Goal: Task Accomplishment & Management: Use online tool/utility

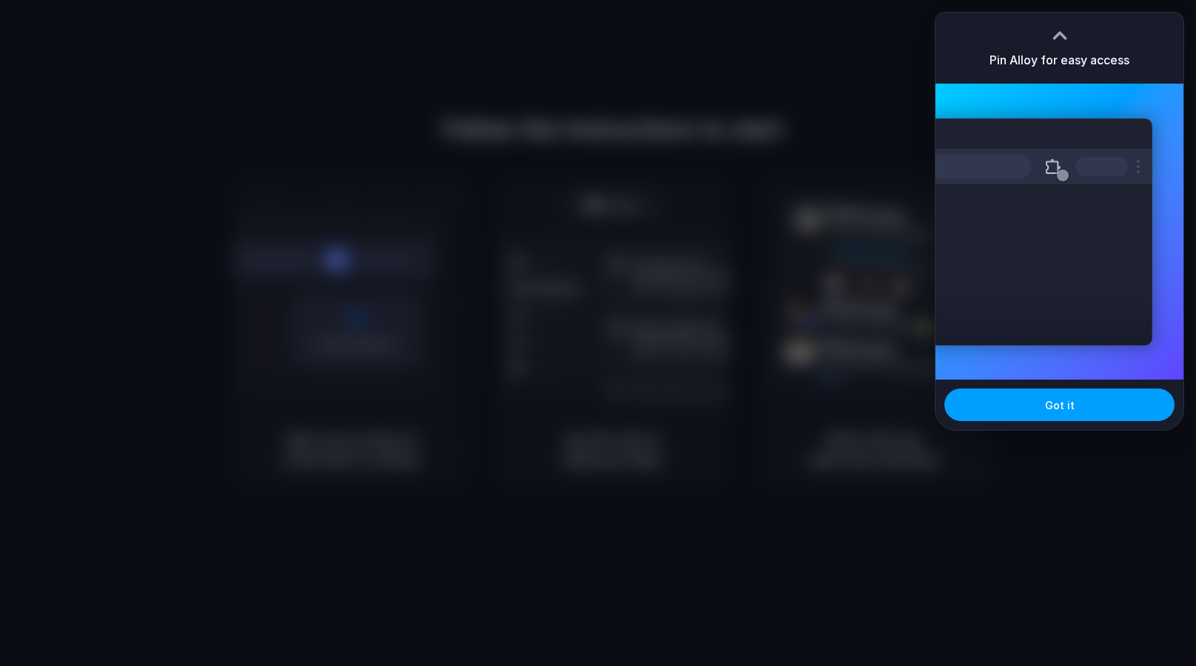
click at [1055, 406] on span "Got it" at bounding box center [1060, 405] width 30 height 16
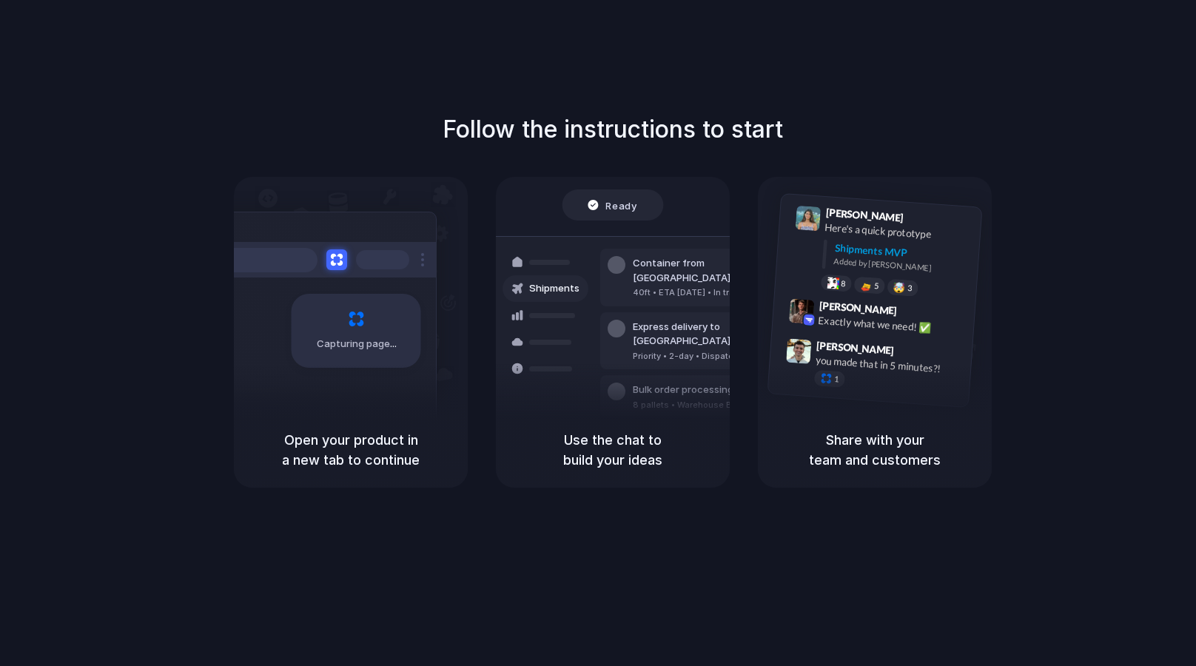
click at [1134, 172] on div "Follow the instructions to start Capturing page Open your product in a new tab …" at bounding box center [613, 300] width 1196 height 376
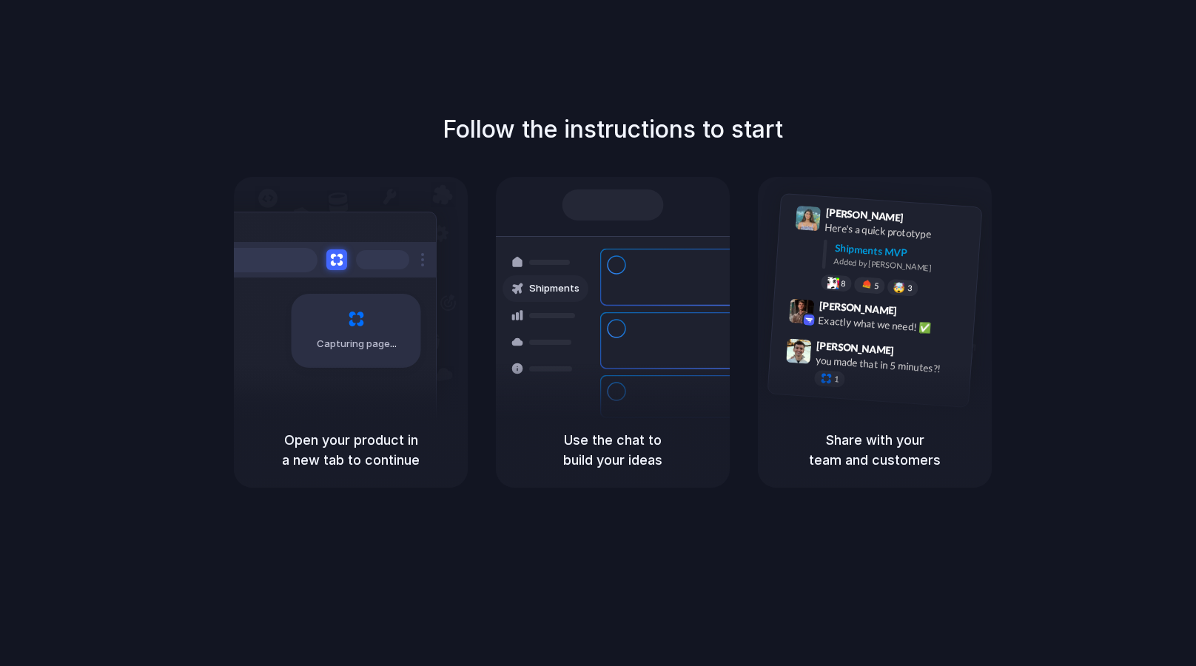
click at [1078, 165] on div "Follow the instructions to start Capturing page Open your product in a new tab …" at bounding box center [613, 300] width 1196 height 376
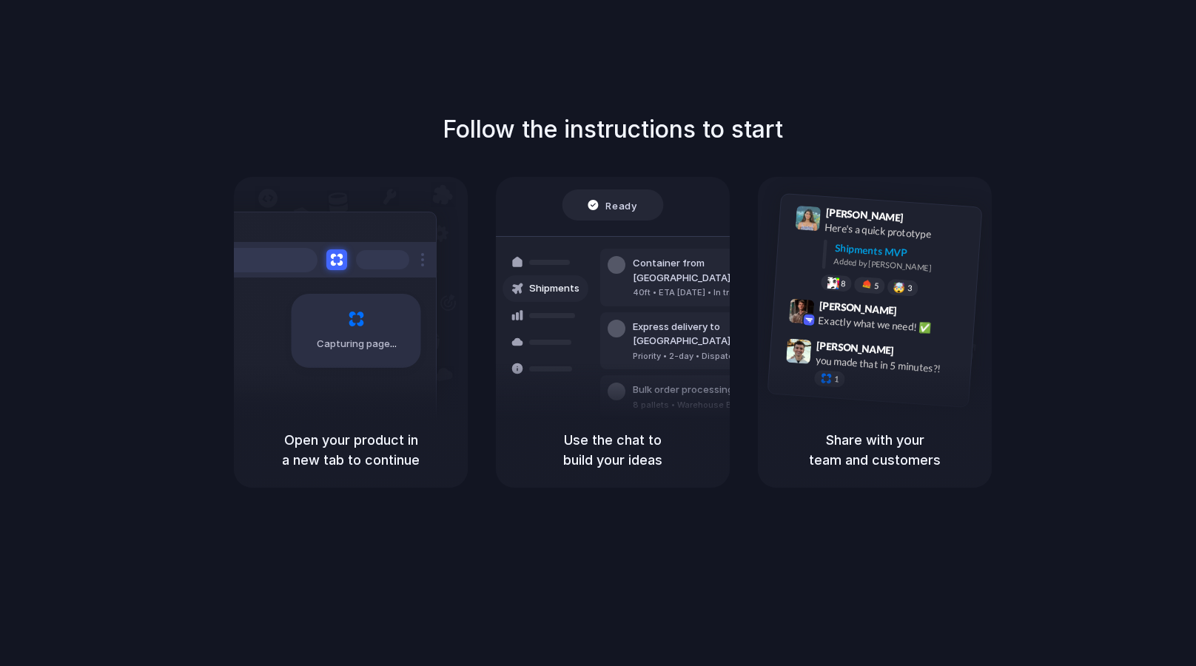
click at [616, 212] on span "Ready" at bounding box center [621, 205] width 31 height 15
click at [605, 202] on div "Ready" at bounding box center [613, 205] width 50 height 15
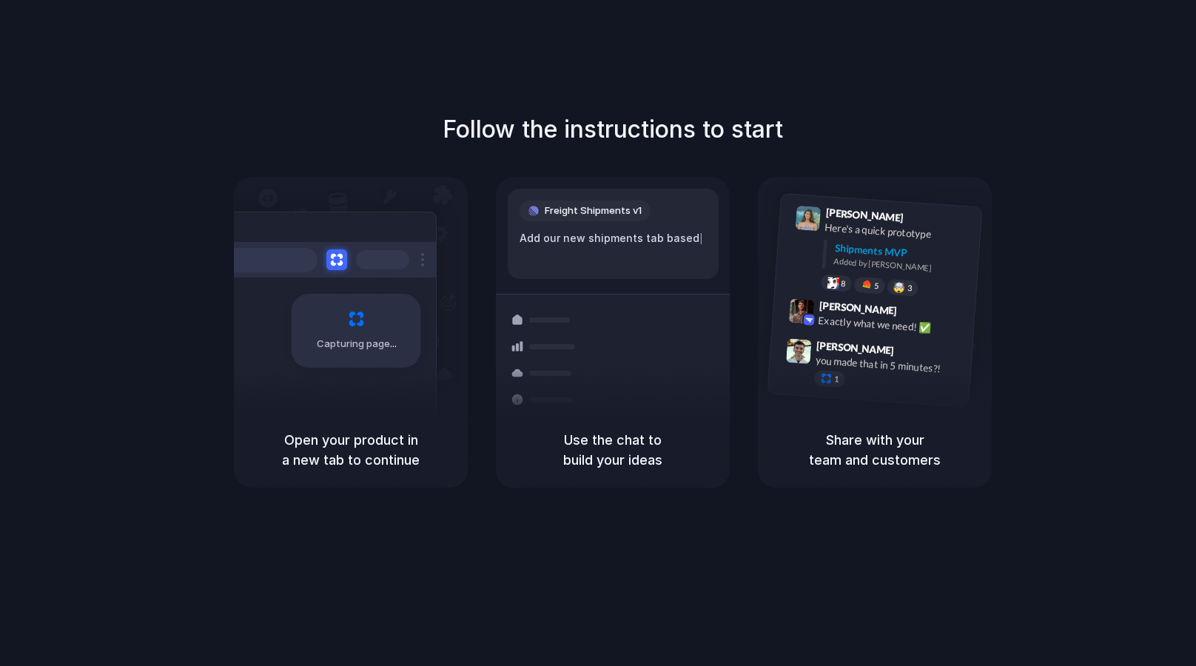
click at [641, 499] on div "Follow the instructions to start Capturing page Open your product in a new tab …" at bounding box center [613, 348] width 1226 height 696
click at [1055, 217] on div "Follow the instructions to start Capturing page Open your product in a new tab …" at bounding box center [613, 300] width 1196 height 376
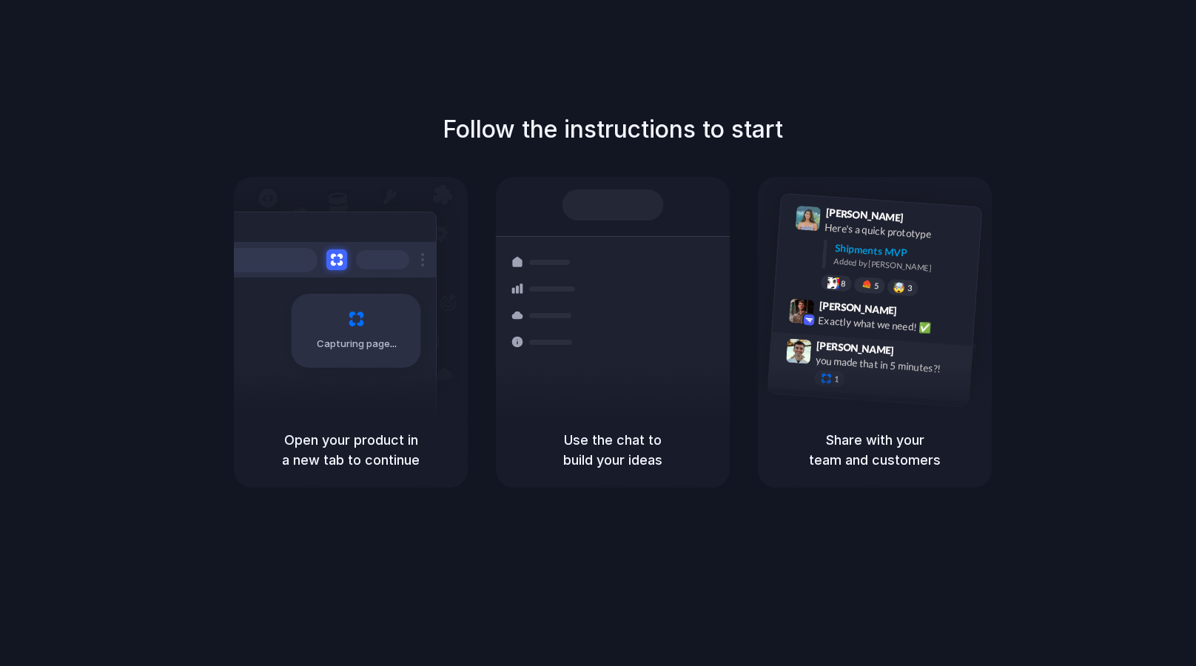
click at [792, 346] on div at bounding box center [799, 351] width 26 height 26
click at [403, 315] on div "Capturing page" at bounding box center [357, 331] width 130 height 74
click at [296, 439] on h5 "Open your product in a new tab to continue" at bounding box center [351, 450] width 198 height 40
click at [343, 445] on h5 "Open your product in a new tab to continue" at bounding box center [351, 450] width 198 height 40
click at [354, 400] on div "Capturing page Open your product in a new tab to continue" at bounding box center [351, 332] width 234 height 311
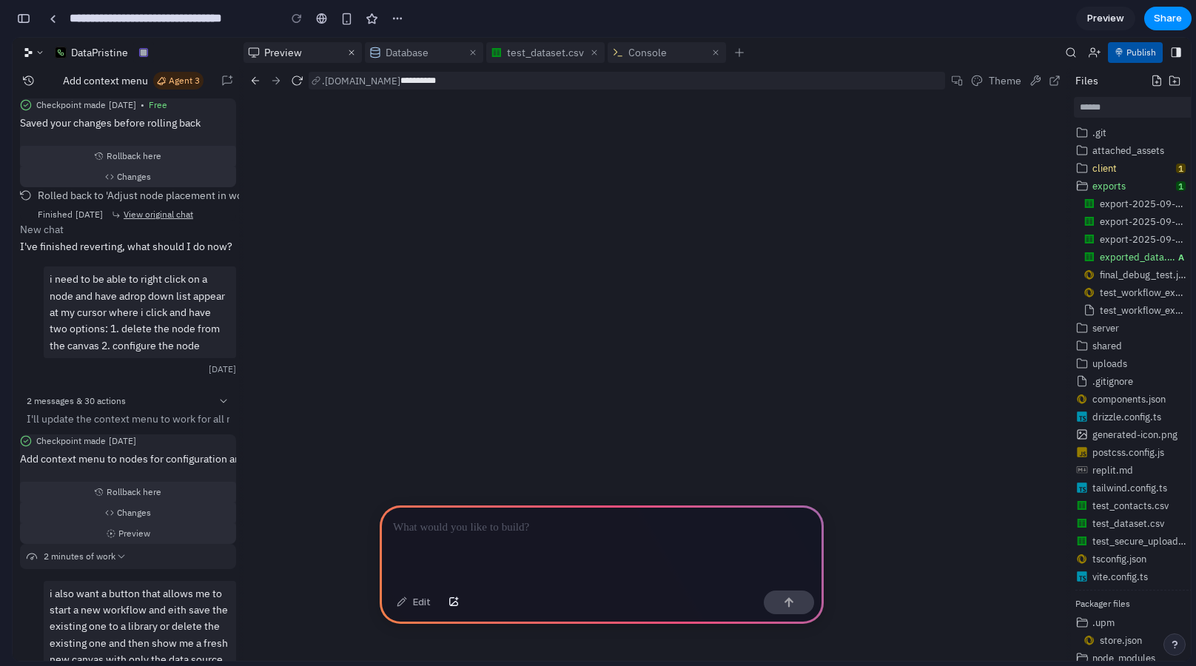
click at [545, 525] on p at bounding box center [601, 528] width 417 height 18
click at [279, 53] on span "Preview" at bounding box center [283, 52] width 38 height 16
click at [406, 56] on span "Database" at bounding box center [407, 52] width 43 height 16
click at [320, 52] on button "Preview" at bounding box center [292, 52] width 98 height 21
click at [567, 519] on p at bounding box center [601, 528] width 417 height 18
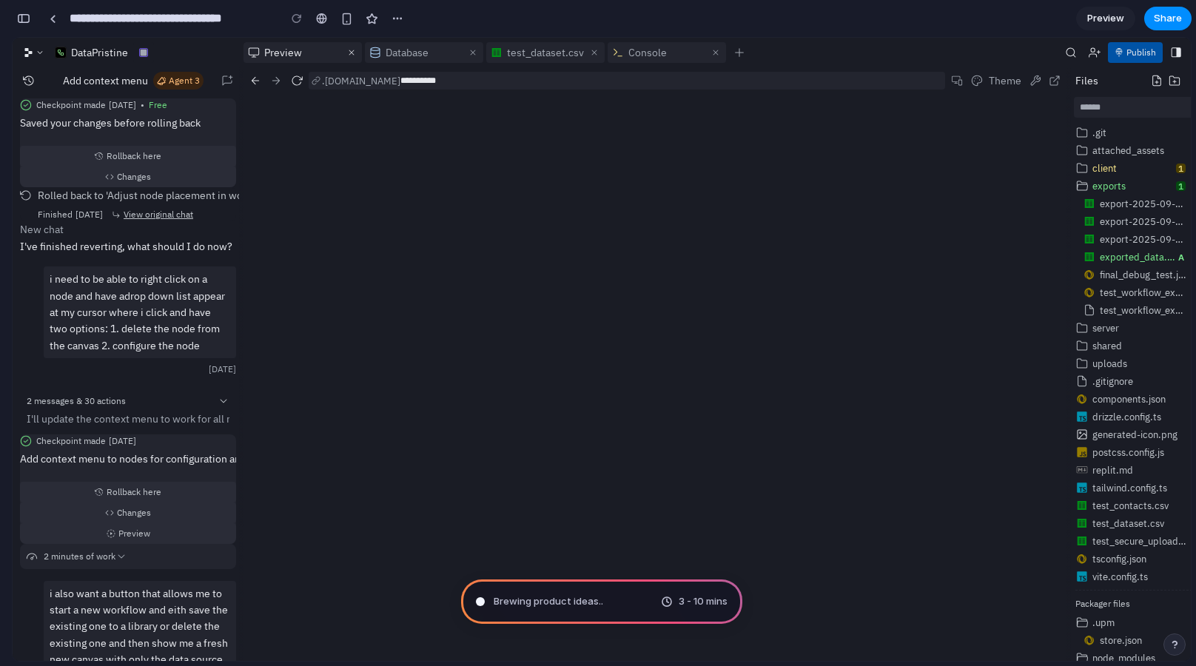
click at [662, 605] on div "3 - 10 mins" at bounding box center [694, 601] width 67 height 15
click at [673, 594] on div "3 - 10 mins" at bounding box center [694, 601] width 67 height 15
click at [473, 603] on div "Pondering market opportunities .. 3 - 10 mins" at bounding box center [601, 601] width 281 height 44
click at [478, 600] on div at bounding box center [480, 601] width 7 height 7
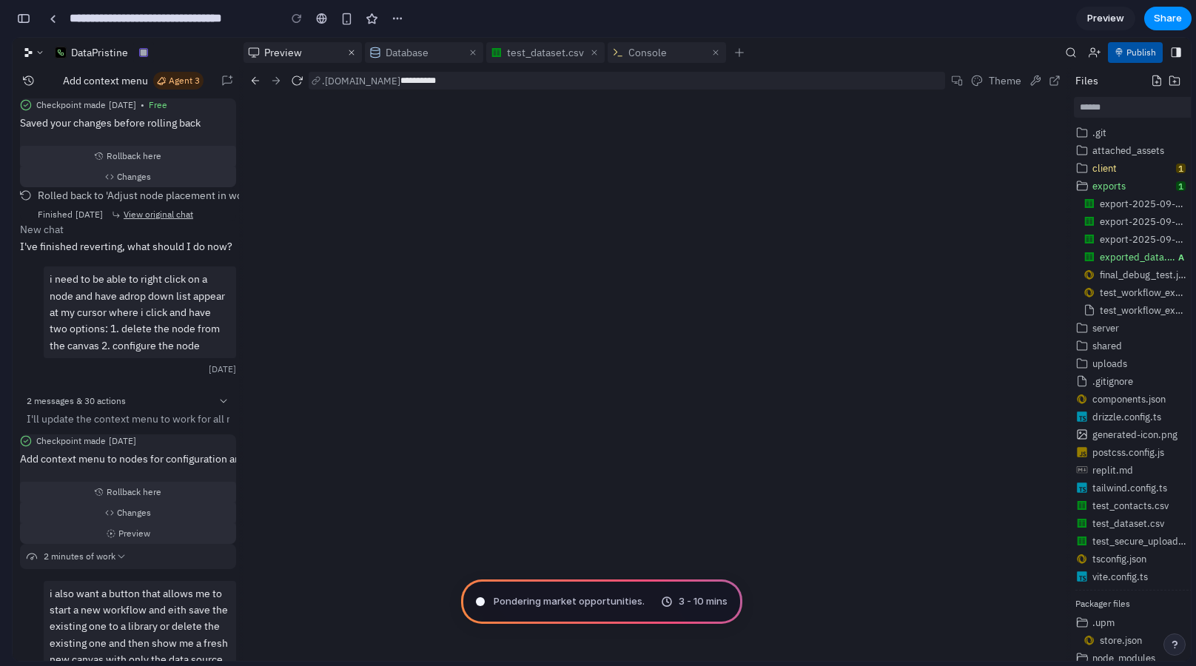
click at [478, 600] on div at bounding box center [480, 601] width 7 height 7
click at [491, 471] on div at bounding box center [654, 383] width 823 height 632
click at [679, 603] on span "3 - 10 mins" at bounding box center [703, 601] width 49 height 15
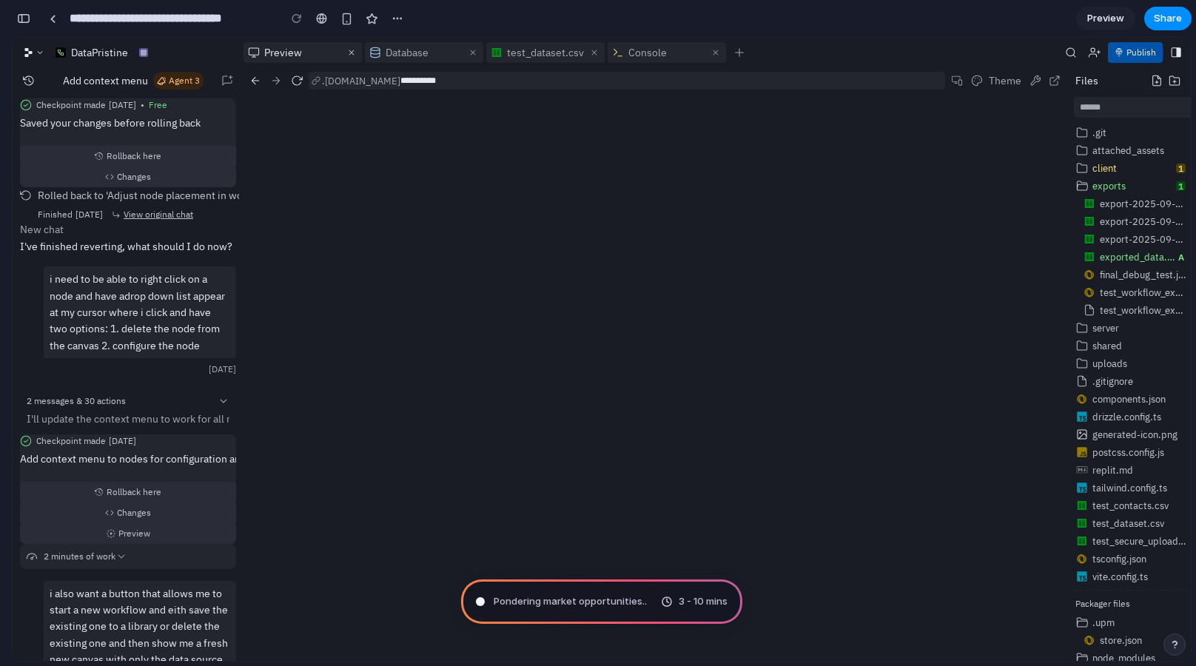
click at [716, 599] on span "3 - 10 mins" at bounding box center [703, 601] width 49 height 15
click at [457, 422] on div at bounding box center [654, 383] width 823 height 632
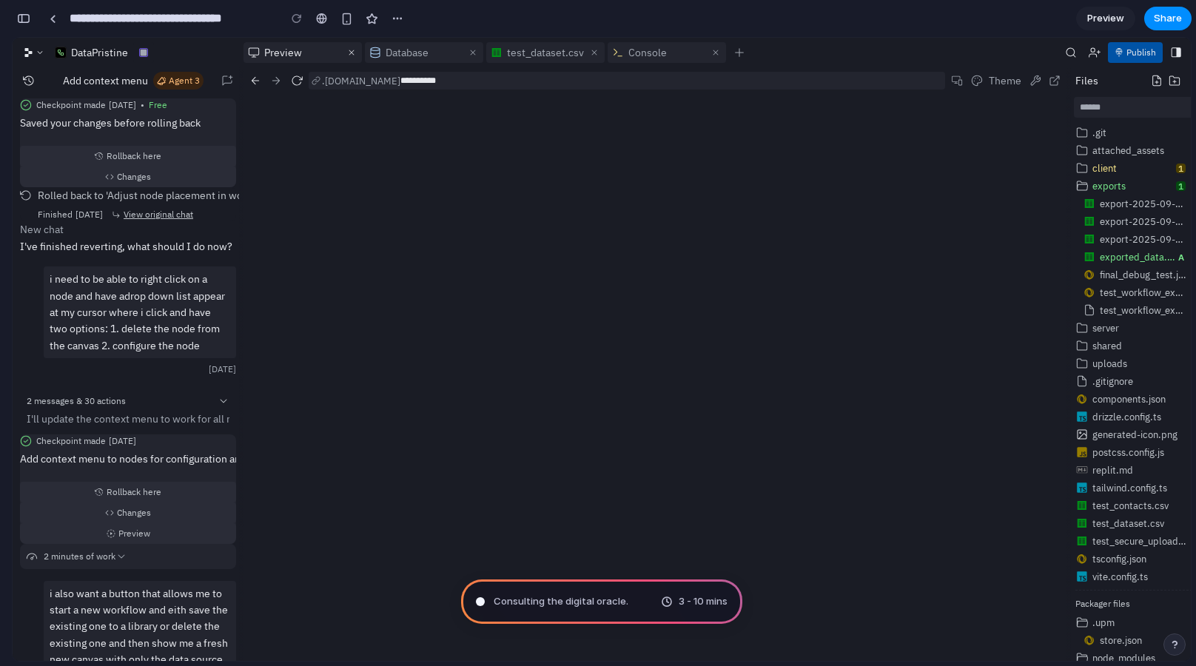
drag, startPoint x: 608, startPoint y: 597, endPoint x: 580, endPoint y: 599, distance: 28.2
click at [580, 599] on span "Consulting the digital oracle ." at bounding box center [561, 601] width 135 height 15
click at [462, 396] on div at bounding box center [654, 383] width 823 height 632
click at [25, 16] on div "button" at bounding box center [23, 18] width 13 height 10
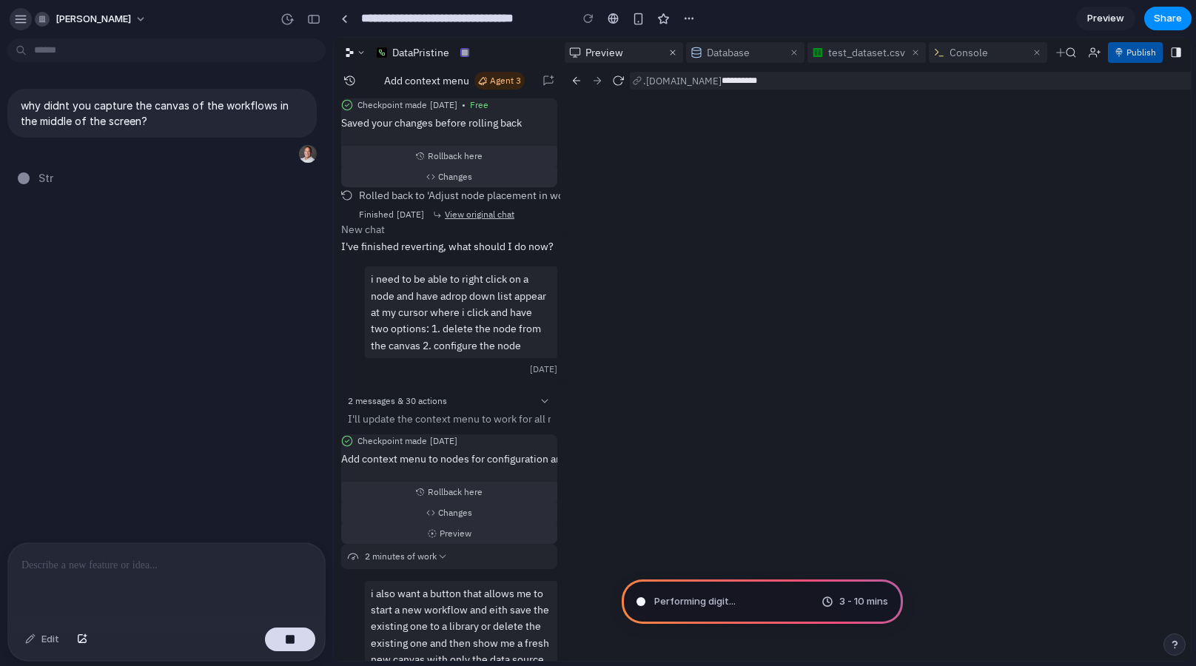
click at [18, 19] on div "button" at bounding box center [20, 19] width 13 height 13
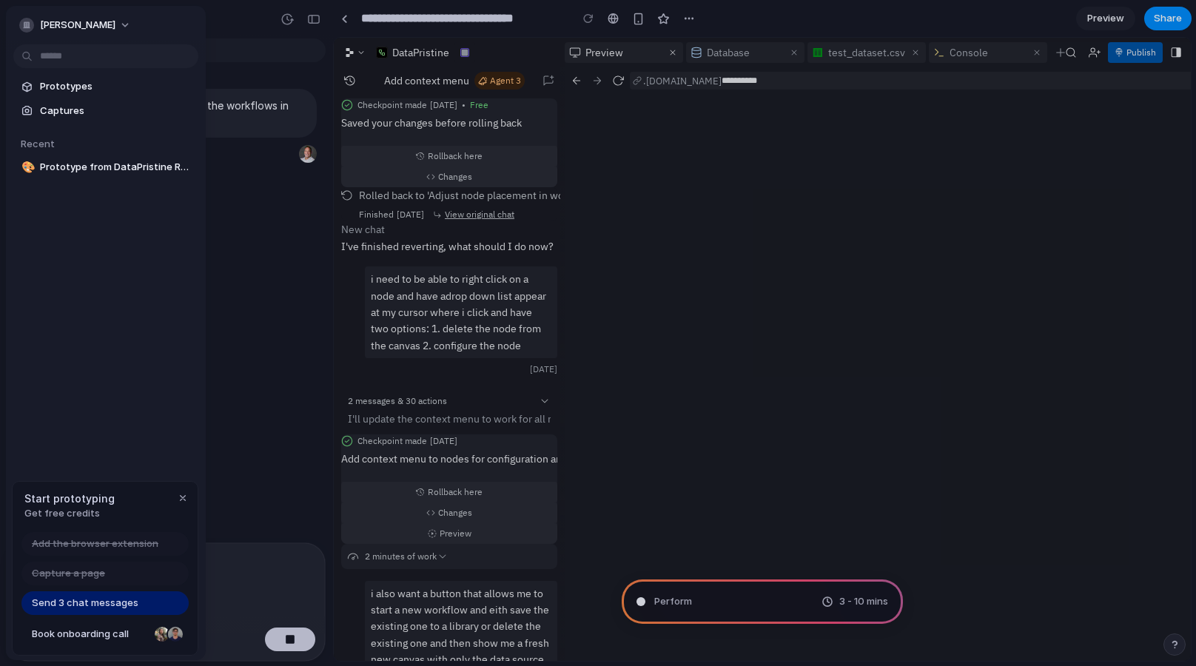
type input "**********"
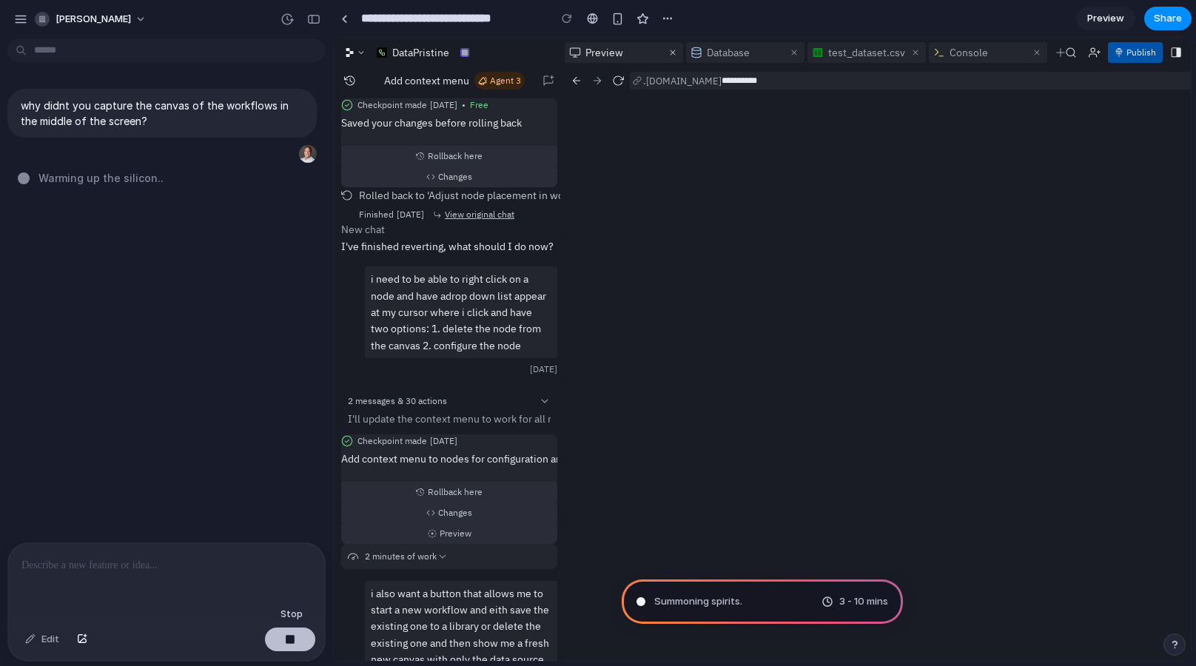
click at [295, 638] on div "button" at bounding box center [290, 639] width 10 height 10
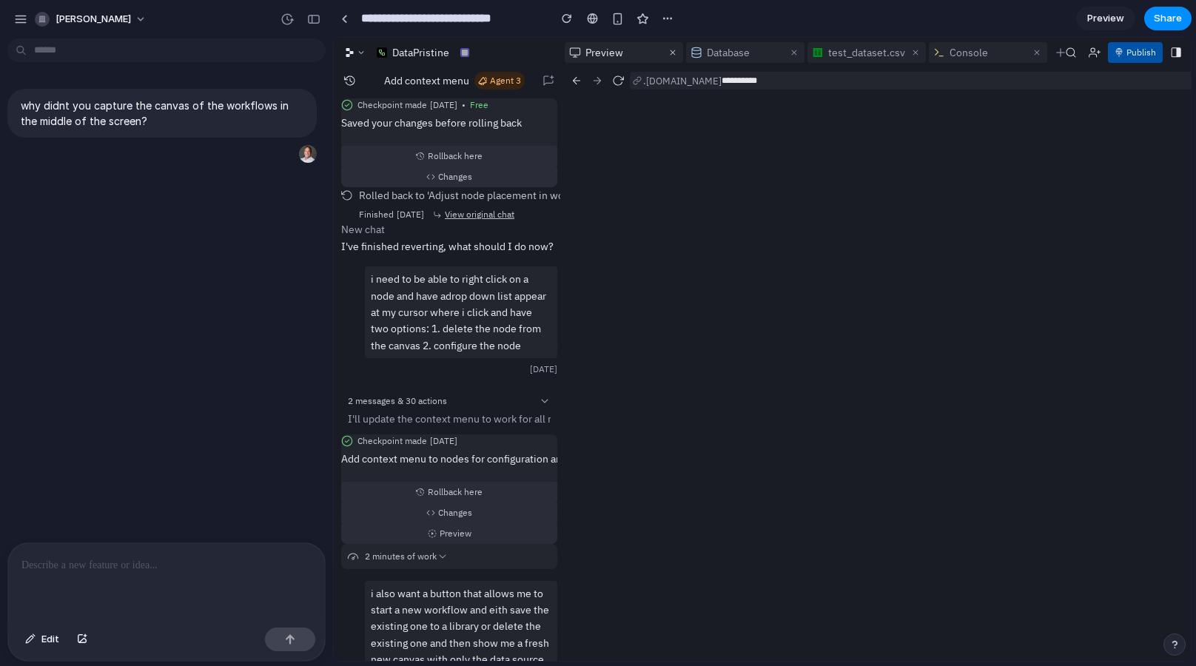
click at [161, 256] on div "why didnt you capture the canvas of the workflows in the middle of the screen?" at bounding box center [162, 293] width 324 height 498
click at [21, 19] on div "button" at bounding box center [20, 19] width 13 height 13
click at [16, 16] on div "button" at bounding box center [20, 19] width 13 height 13
